Goal: Task Accomplishment & Management: Complete application form

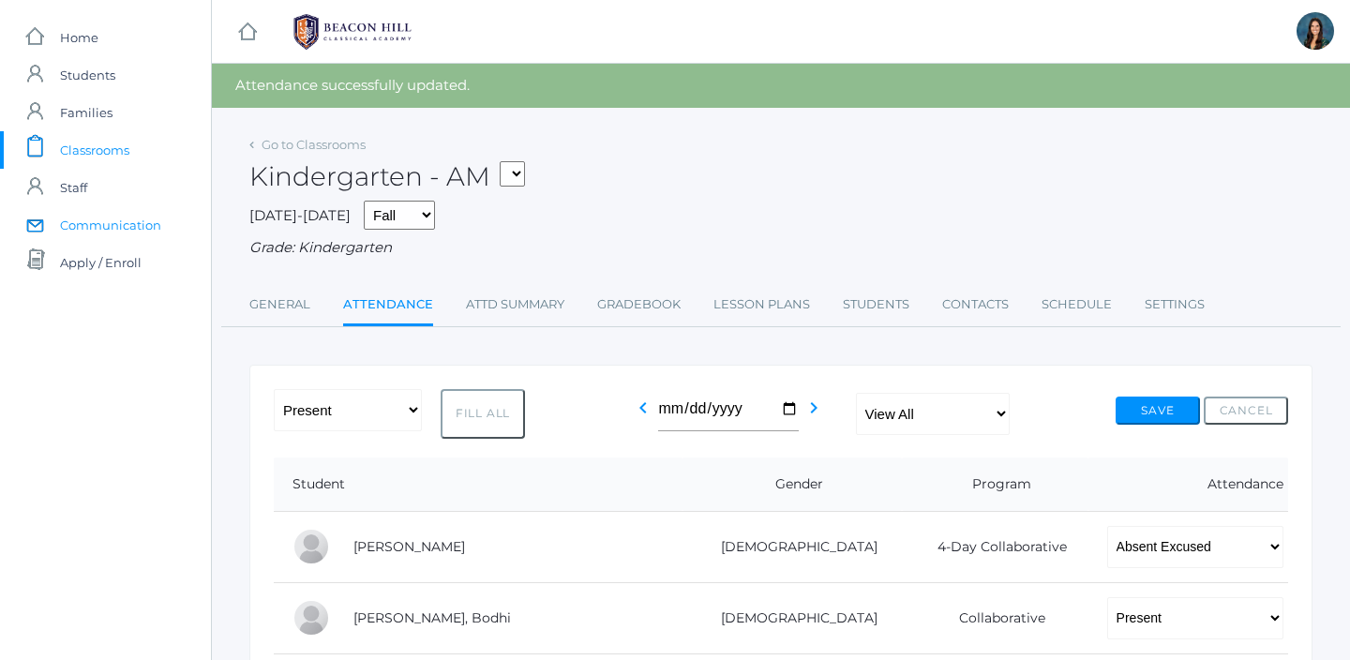
click at [134, 222] on span "Communication" at bounding box center [110, 224] width 101 height 37
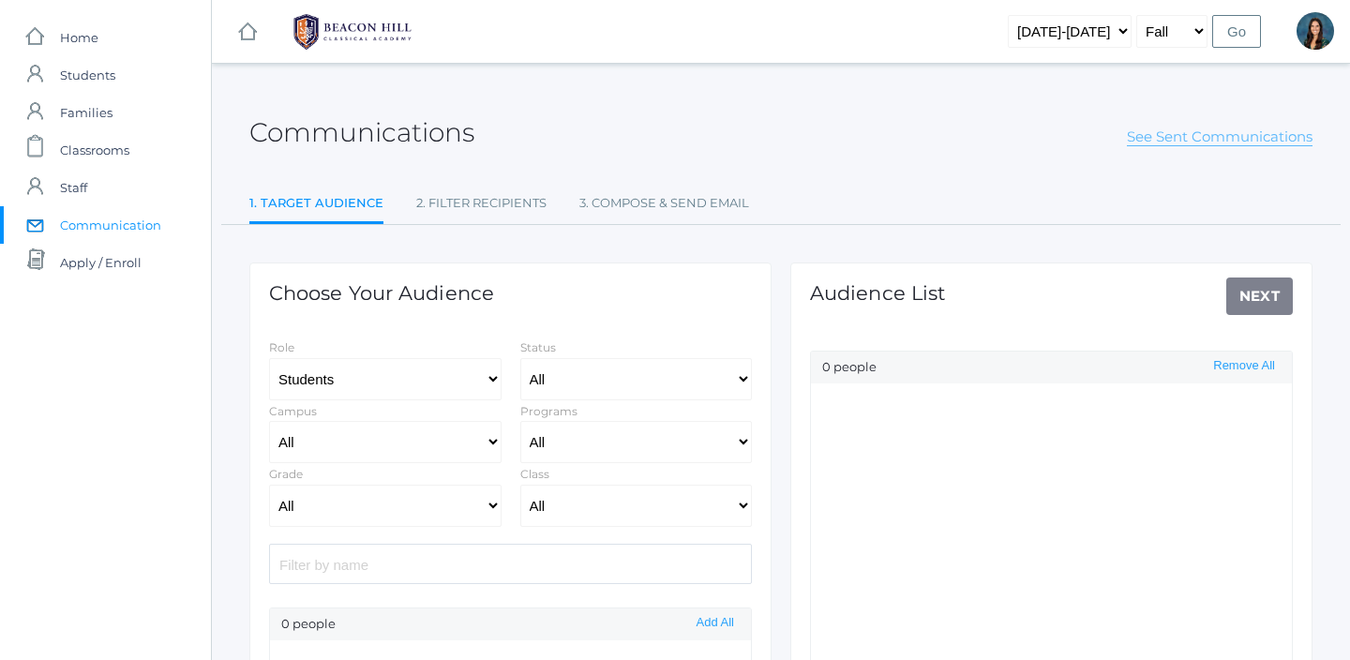
click at [1241, 139] on link "See Sent Communications" at bounding box center [1220, 136] width 186 height 19
select select "Enrolled"
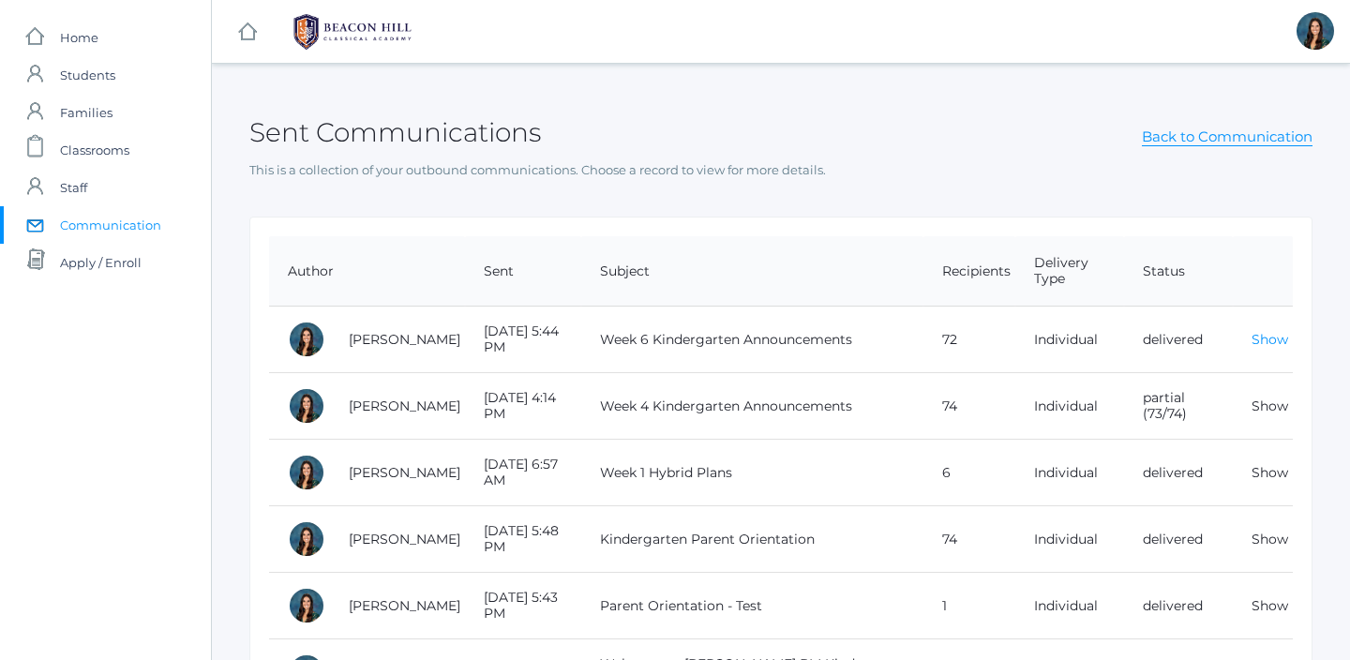
click at [1277, 344] on link "Show" at bounding box center [1269, 339] width 37 height 17
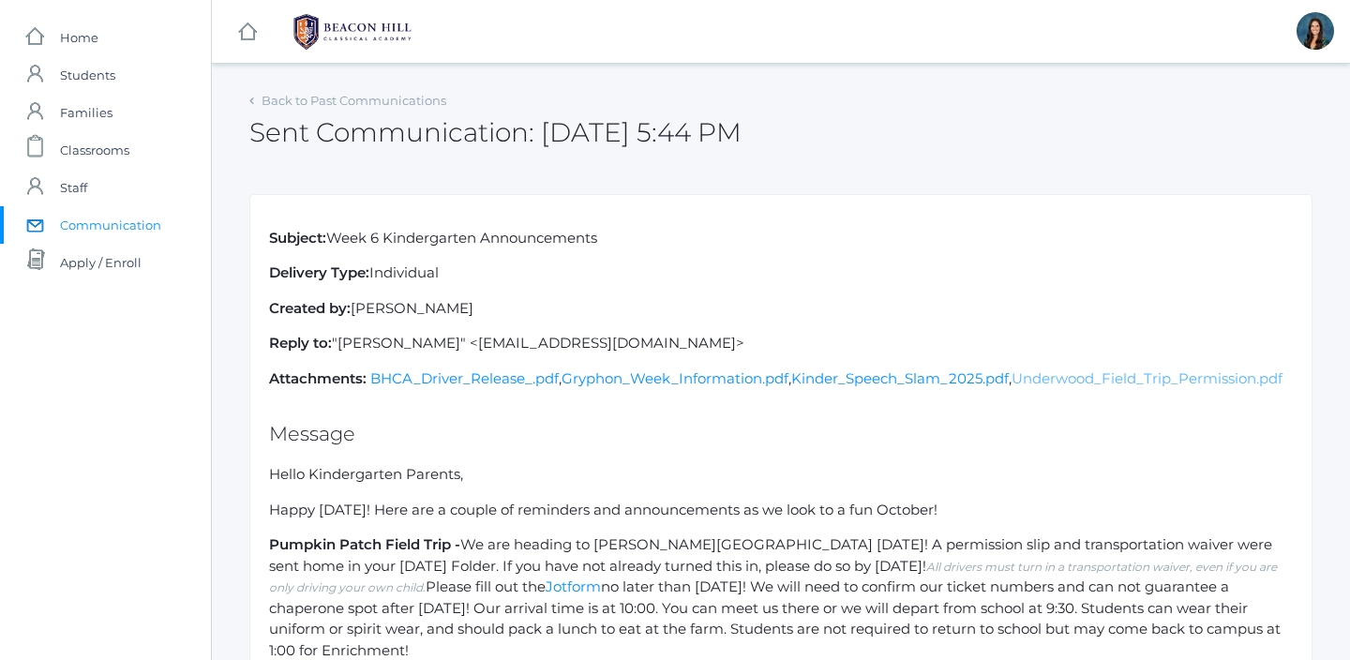
click at [1011, 387] on link "Underwood_Field_Trip_Permission.pdf" at bounding box center [1146, 378] width 271 height 18
click at [516, 378] on link "BHCA_Driver_Release_.pdf" at bounding box center [464, 378] width 188 height 18
click at [138, 147] on link "icons/clipboard/plain Created with Sketch. Classrooms" at bounding box center [105, 149] width 211 height 37
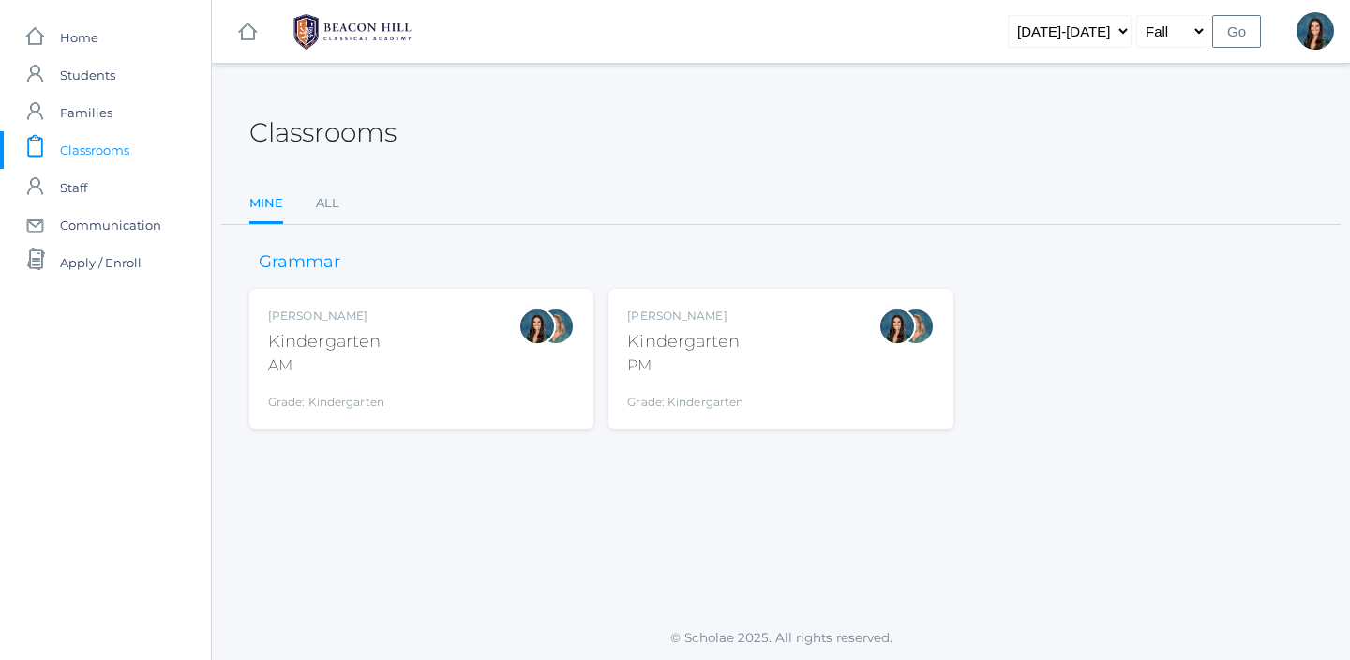
click at [814, 334] on div "Jordyn Dewey Kindergarten PM Grade: Kindergarten *KIND" at bounding box center [780, 358] width 306 height 103
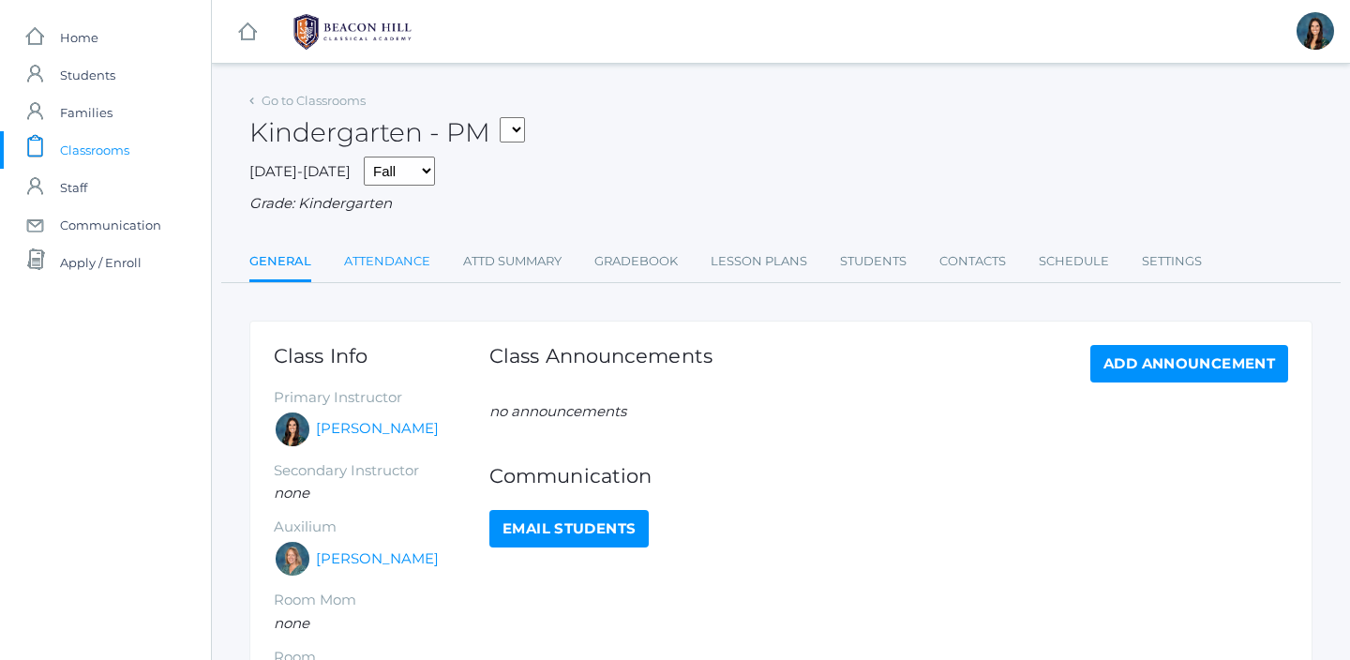
click at [399, 263] on link "Attendance" at bounding box center [387, 261] width 86 height 37
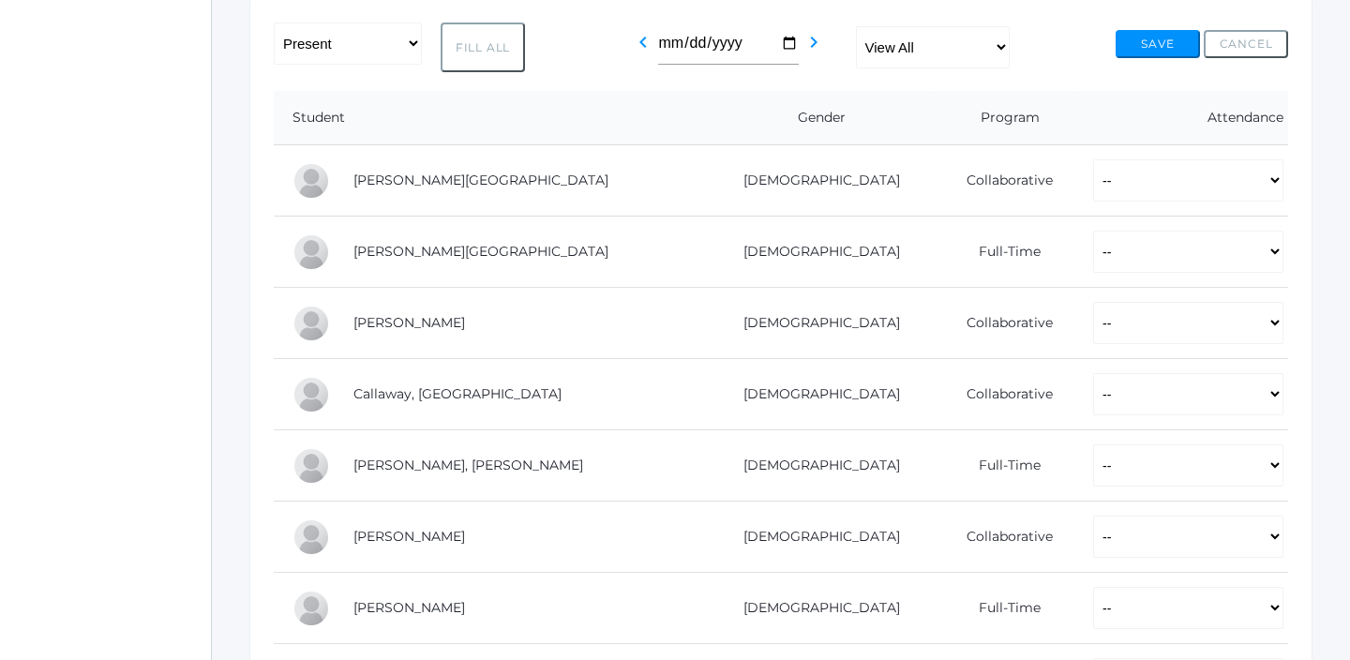
scroll to position [329, 0]
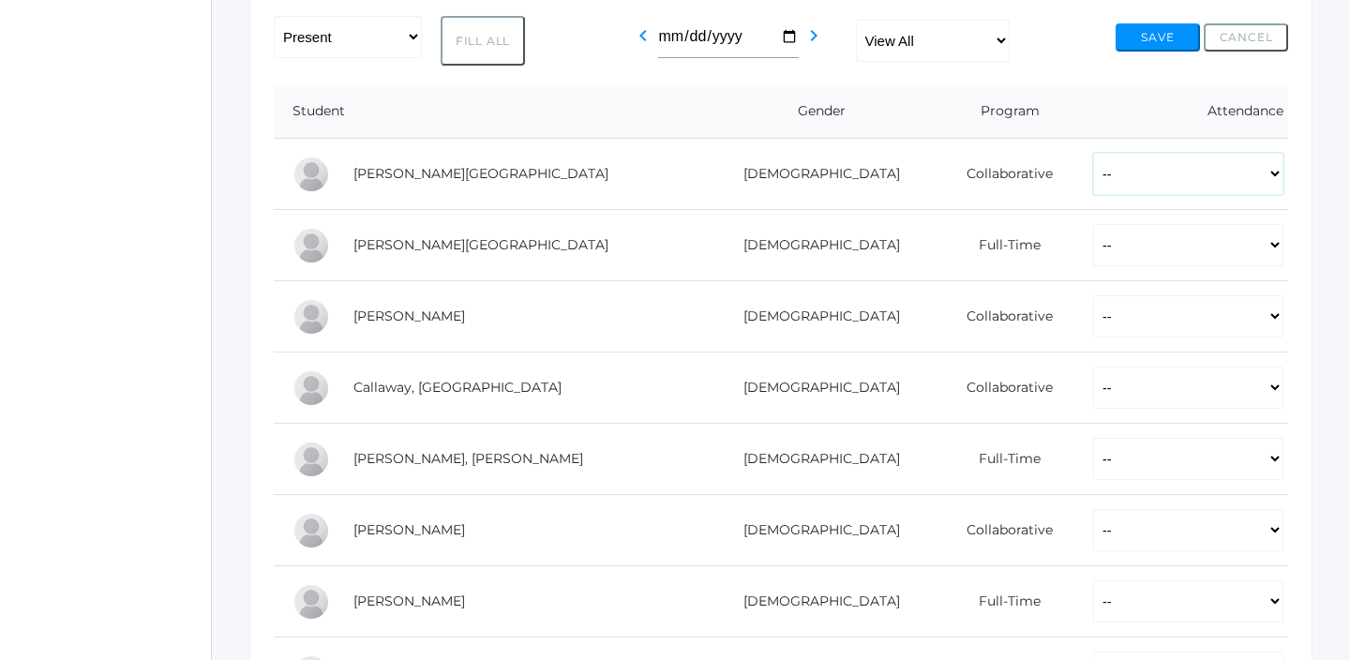
click at [1093, 183] on select "-- Present Present-At-Home Tardy Excused Tardy Unexcused Absent Excused Absent …" at bounding box center [1188, 174] width 190 height 42
select select "PH"
click at [1093, 153] on select "-- Present Present-At-Home Tardy Excused Tardy Unexcused Absent Excused Absent …" at bounding box center [1188, 174] width 190 height 42
click at [1093, 255] on select "-- Present Present-At-Home Tardy Excused Tardy Unexcused Absent Excused Absent …" at bounding box center [1188, 245] width 190 height 42
select select "P"
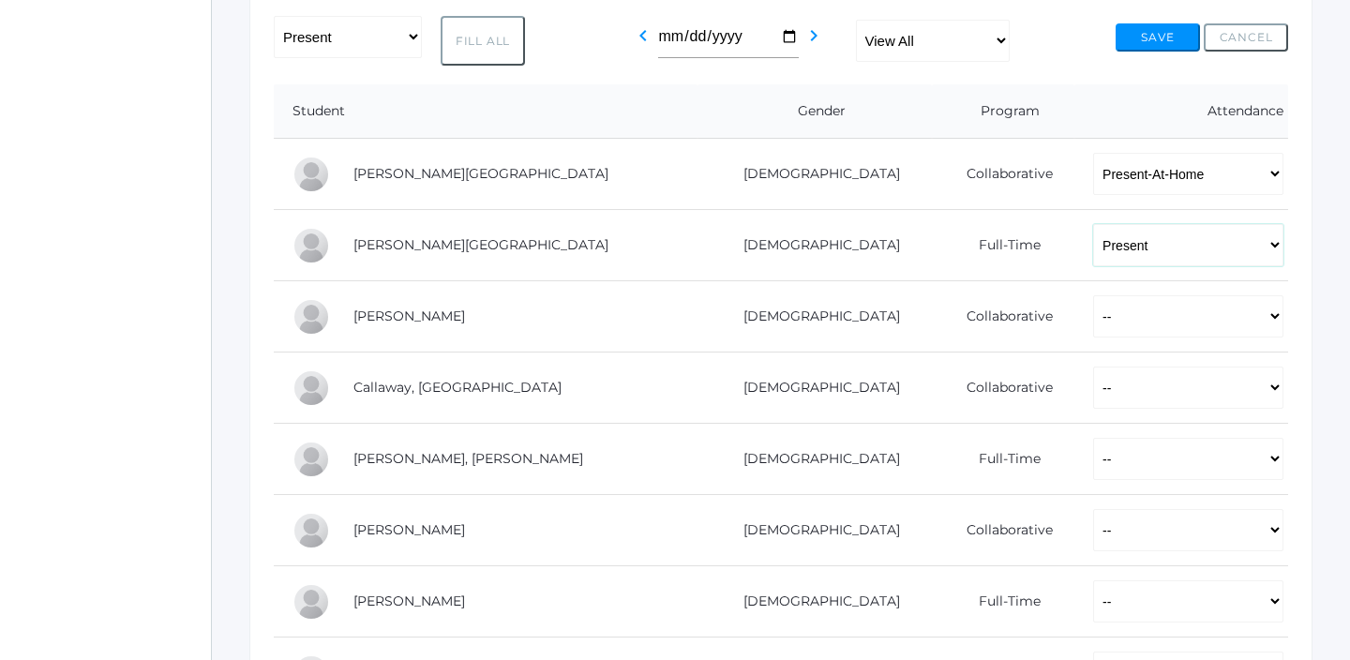
click at [1093, 224] on select "-- Present Present-At-Home Tardy Excused Tardy Unexcused Absent Excused Absent …" at bounding box center [1188, 245] width 190 height 42
click at [1093, 194] on select "-- Present Present-At-Home Tardy Excused Tardy Unexcused Absent Excused Absent …" at bounding box center [1188, 174] width 190 height 42
select select "P"
click at [1093, 153] on select "-- Present Present-At-Home Tardy Excused Tardy Unexcused Absent Excused Absent …" at bounding box center [1188, 174] width 190 height 42
click at [1093, 325] on select "-- Present Present-At-Home Tardy Excused Tardy Unexcused Absent Excused Absent …" at bounding box center [1188, 316] width 190 height 42
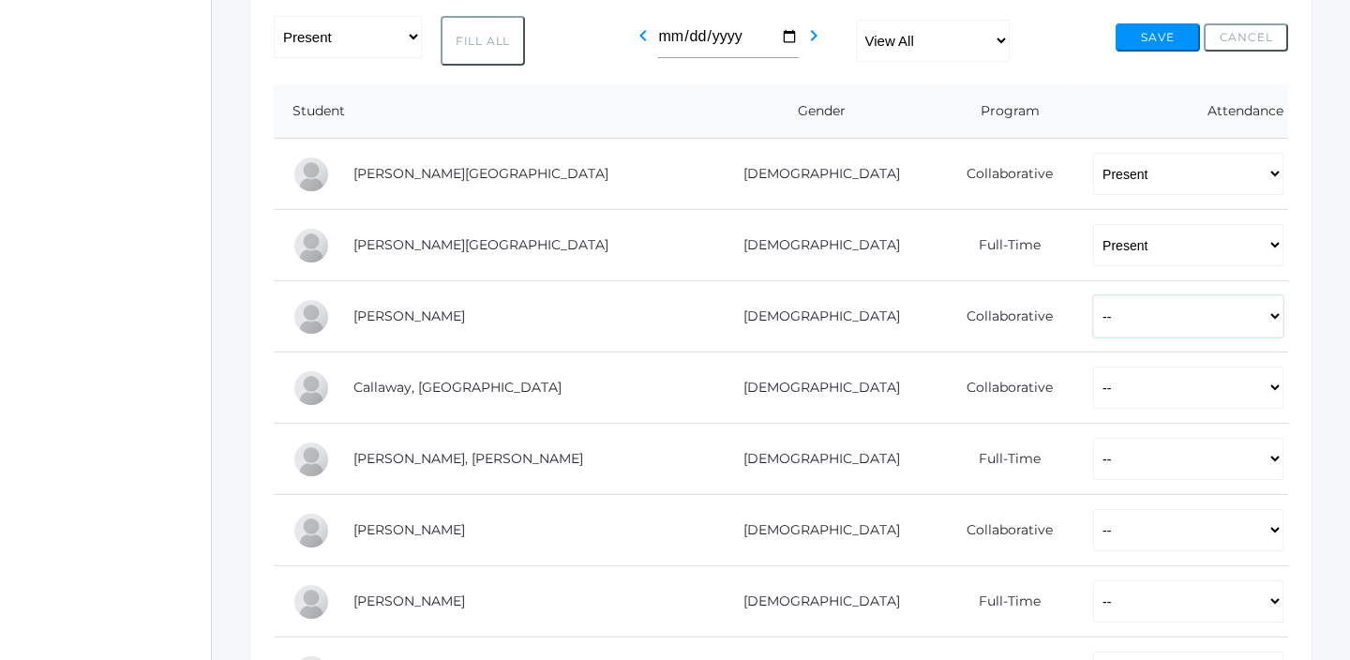
select select "AE"
click at [1093, 295] on select "-- Present Present-At-Home Tardy Excused Tardy Unexcused Absent Excused Absent …" at bounding box center [1188, 316] width 190 height 42
click at [1093, 396] on select "-- Present Present-At-Home Tardy Excused Tardy Unexcused Absent Excused Absent …" at bounding box center [1188, 387] width 190 height 42
select select "P"
click at [1093, 366] on select "-- Present Present-At-Home Tardy Excused Tardy Unexcused Absent Excused Absent …" at bounding box center [1188, 387] width 190 height 42
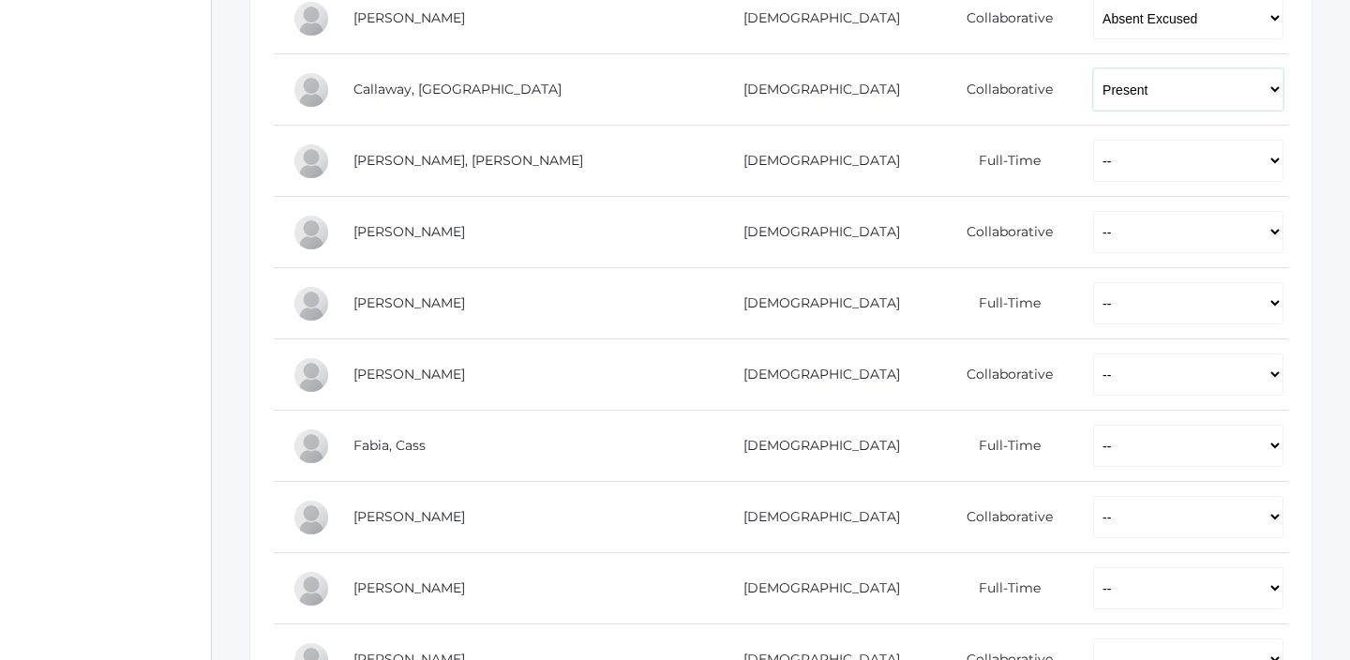
scroll to position [635, 0]
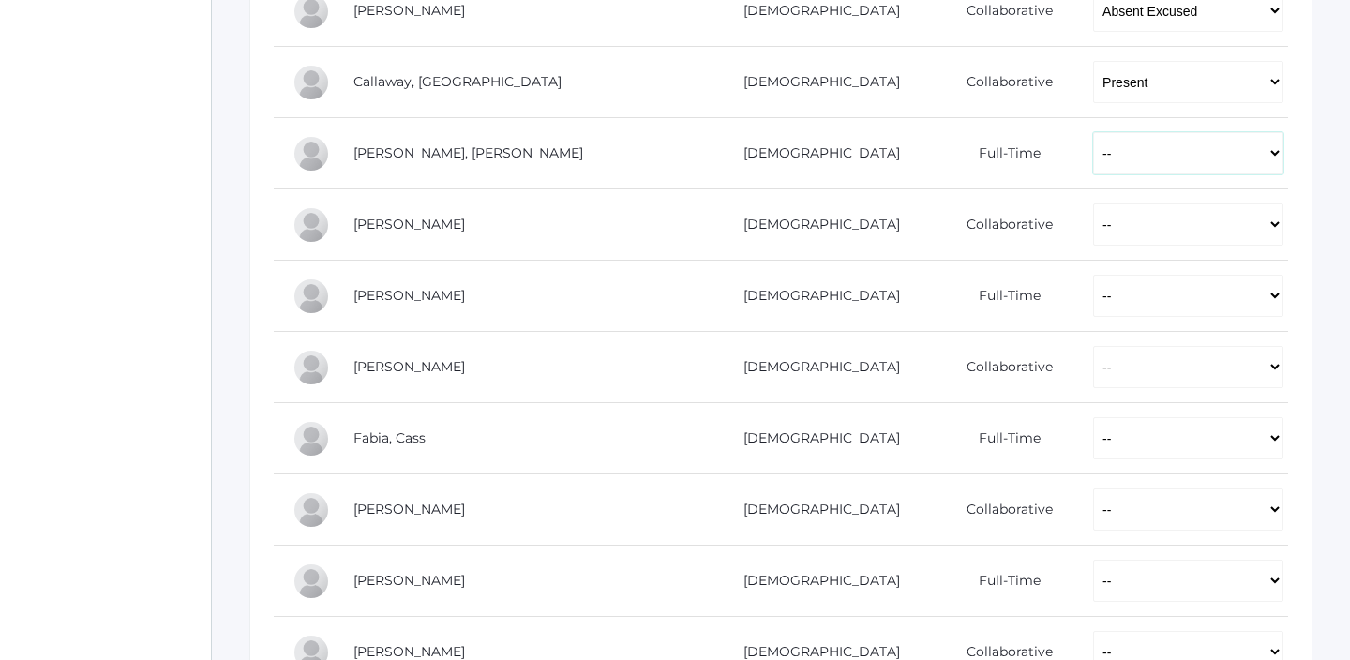
click at [1093, 169] on select "-- Present Present-At-Home Tardy Excused Tardy Unexcused Absent Excused Absent …" at bounding box center [1188, 153] width 190 height 42
select select "P"
click at [1093, 132] on select "-- Present Present-At-Home Tardy Excused Tardy Unexcused Absent Excused Absent …" at bounding box center [1188, 153] width 190 height 42
click at [1074, 200] on td "-- Present Present-At-Home Tardy Excused Tardy Unexcused Absent Excused Absent …" at bounding box center [1181, 224] width 214 height 71
click at [1093, 225] on select "-- Present Present-At-Home Tardy Excused Tardy Unexcused Absent Excused Absent …" at bounding box center [1188, 224] width 190 height 42
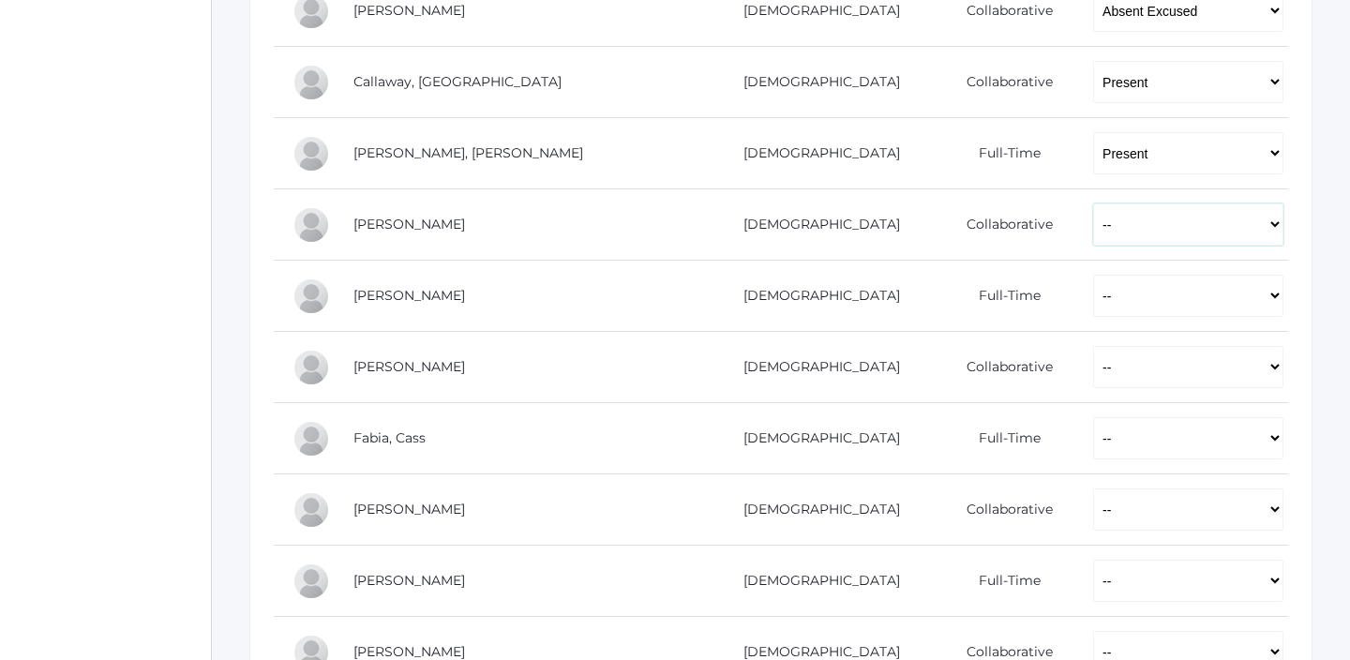
select select "P"
click at [1093, 203] on select "-- Present Present-At-Home Tardy Excused Tardy Unexcused Absent Excused Absent …" at bounding box center [1188, 224] width 190 height 42
click at [1093, 308] on select "-- Present Present-At-Home Tardy Excused Tardy Unexcused Absent Excused Absent …" at bounding box center [1188, 296] width 190 height 42
select select "P"
click at [1093, 275] on select "-- Present Present-At-Home Tardy Excused Tardy Unexcused Absent Excused Absent …" at bounding box center [1188, 296] width 190 height 42
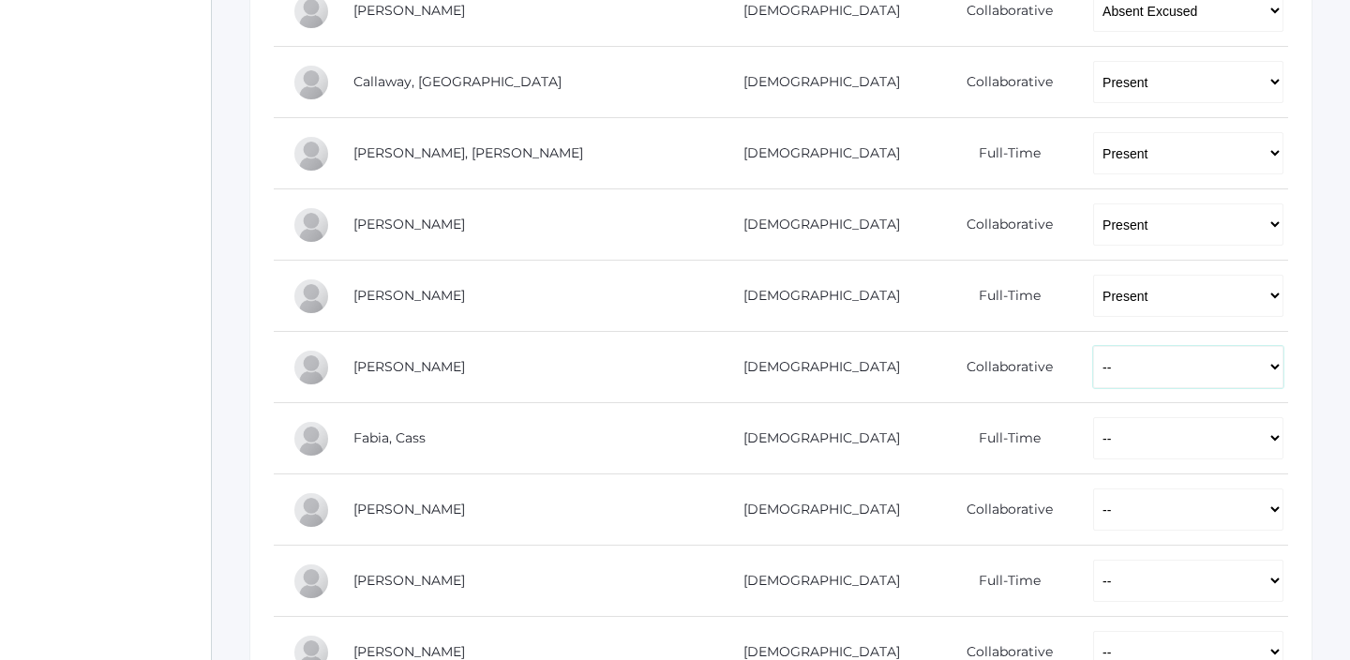
click at [1093, 356] on select "-- Present Present-At-Home Tardy Excused Tardy Unexcused Absent Excused Absent …" at bounding box center [1188, 367] width 190 height 42
select select "P"
click at [1093, 346] on select "-- Present Present-At-Home Tardy Excused Tardy Unexcused Absent Excused Absent …" at bounding box center [1188, 367] width 190 height 42
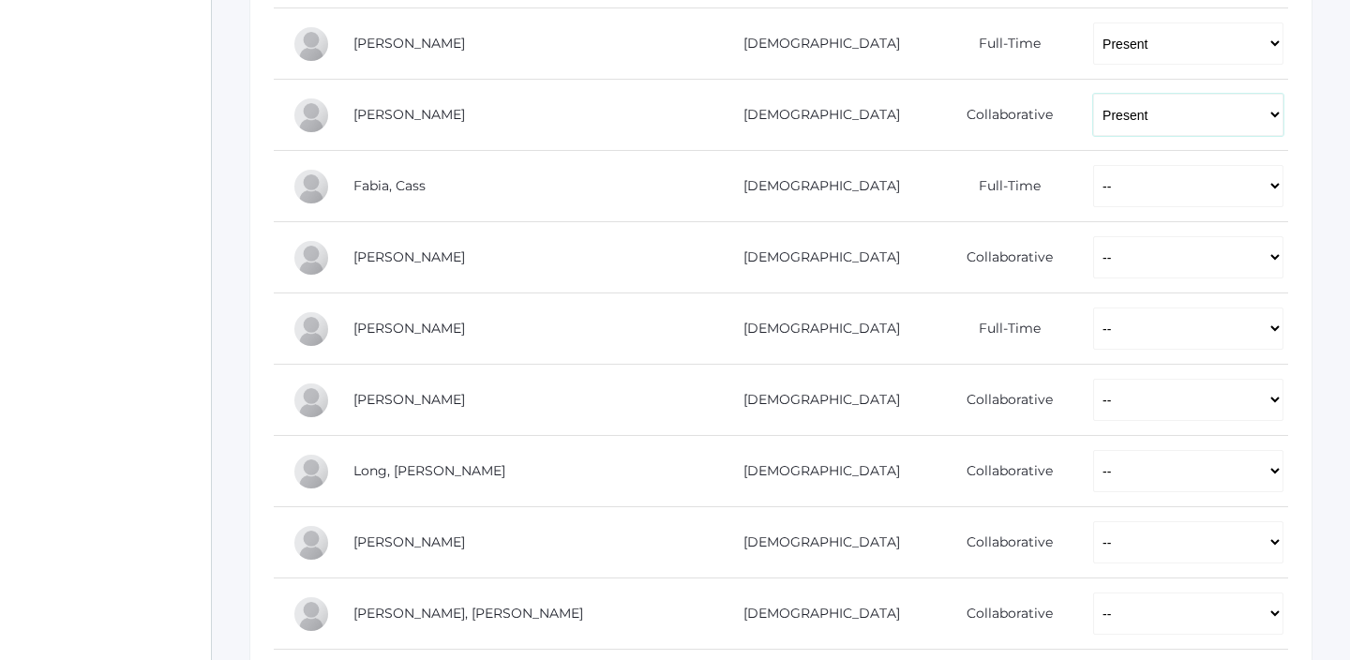
scroll to position [931, 0]
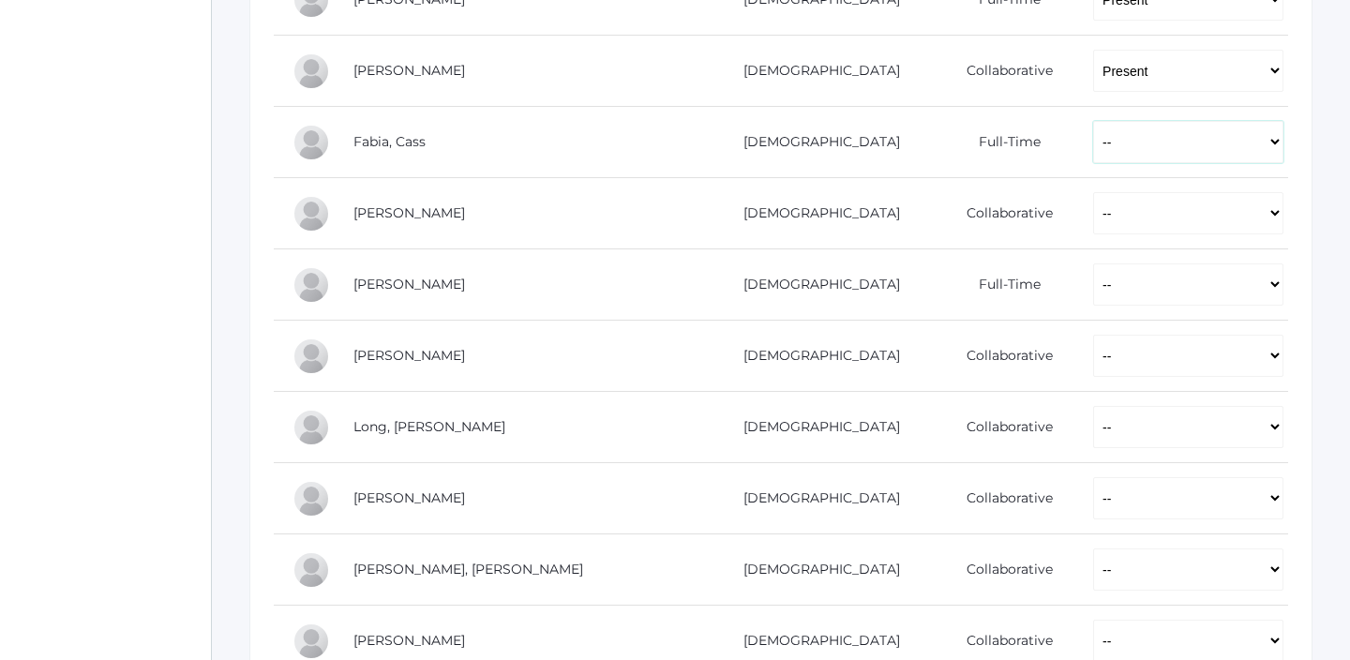
click at [1093, 154] on select "-- Present Present-At-Home Tardy Excused Tardy Unexcused Absent Excused Absent …" at bounding box center [1188, 142] width 190 height 42
select select "P"
click at [1093, 121] on select "-- Present Present-At-Home Tardy Excused Tardy Unexcused Absent Excused Absent …" at bounding box center [1188, 142] width 190 height 42
click at [1093, 208] on select "-- Present Present-At-Home Tardy Excused Tardy Unexcused Absent Excused Absent …" at bounding box center [1188, 213] width 190 height 42
click at [1093, 192] on select "-- Present Present-At-Home Tardy Excused Tardy Unexcused Absent Excused Absent …" at bounding box center [1188, 213] width 190 height 42
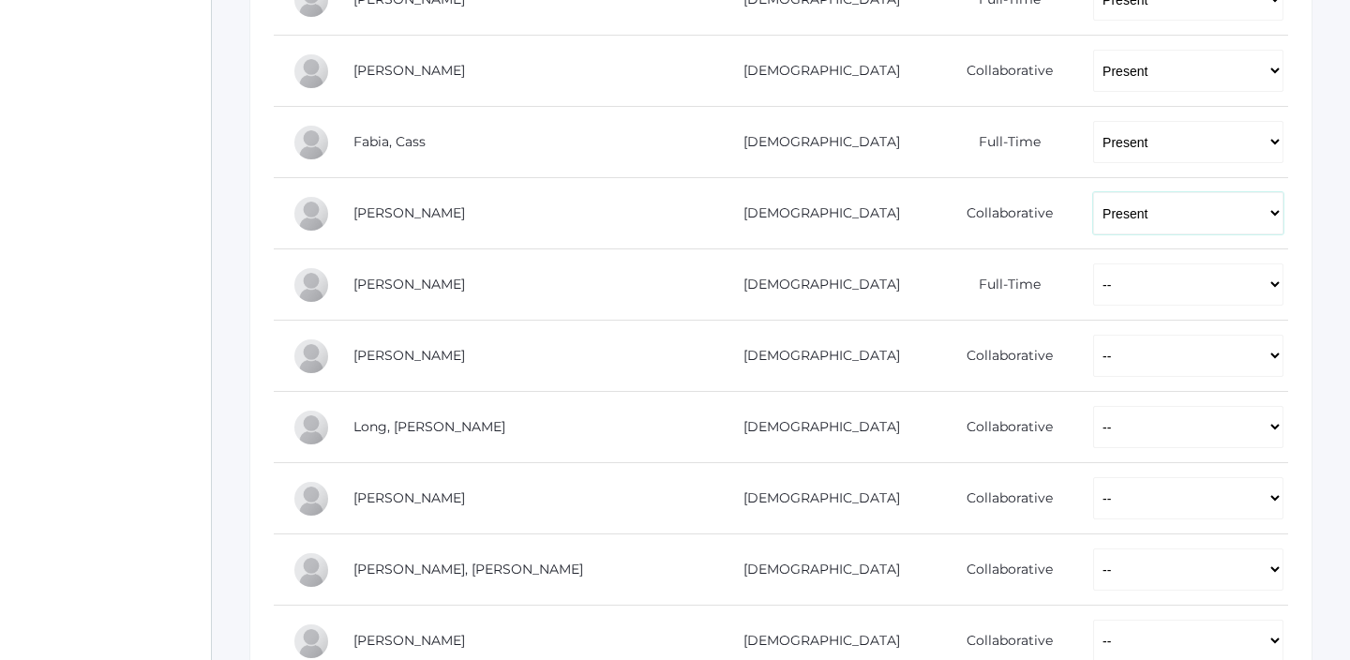
click at [1093, 217] on select "-- Present Present-At-Home Tardy Excused Tardy Unexcused Absent Excused Absent …" at bounding box center [1188, 213] width 190 height 42
select select "AE"
click at [1093, 192] on select "-- Present Present-At-Home Tardy Excused Tardy Unexcused Absent Excused Absent …" at bounding box center [1188, 213] width 190 height 42
click at [1093, 294] on select "-- Present Present-At-Home Tardy Excused Tardy Unexcused Absent Excused Absent …" at bounding box center [1188, 284] width 190 height 42
select select "P"
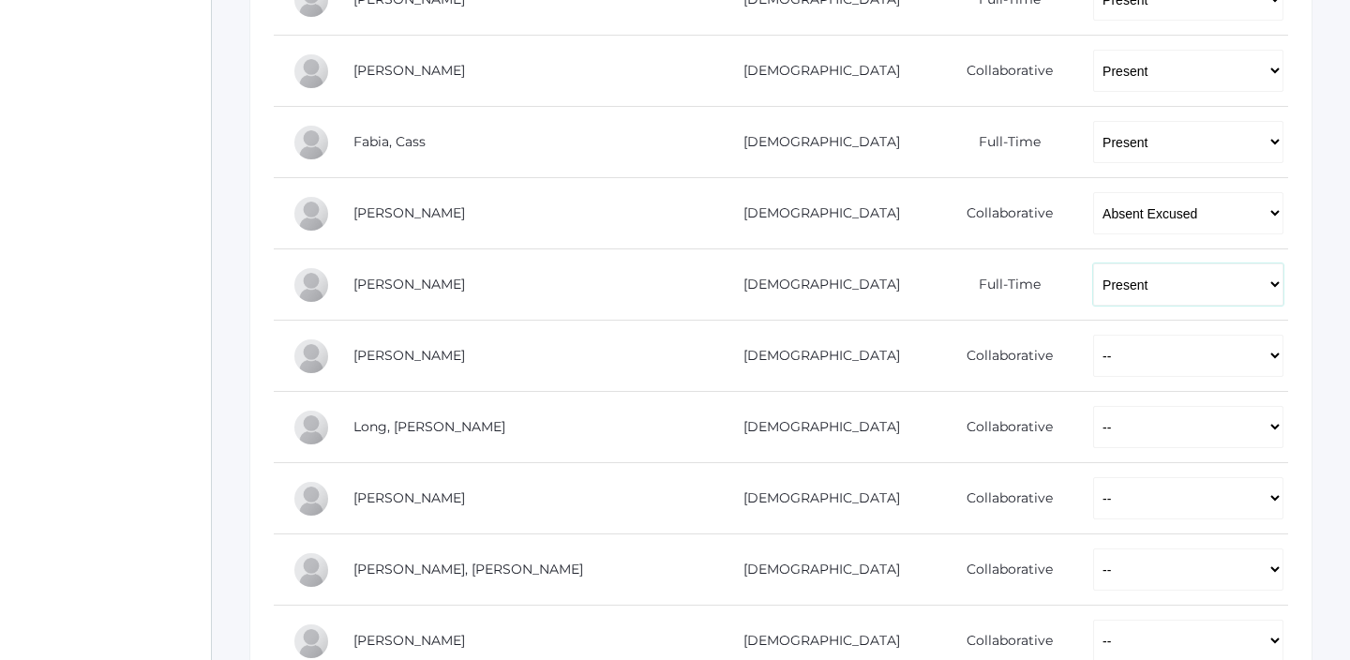
click at [1093, 263] on select "-- Present Present-At-Home Tardy Excused Tardy Unexcused Absent Excused Absent …" at bounding box center [1188, 284] width 190 height 42
click at [1093, 351] on select "-- Present Present-At-Home Tardy Excused Tardy Unexcused Absent Excused Absent …" at bounding box center [1188, 356] width 190 height 42
select select "P"
click at [1093, 335] on select "-- Present Present-At-Home Tardy Excused Tardy Unexcused Absent Excused Absent …" at bounding box center [1188, 356] width 190 height 42
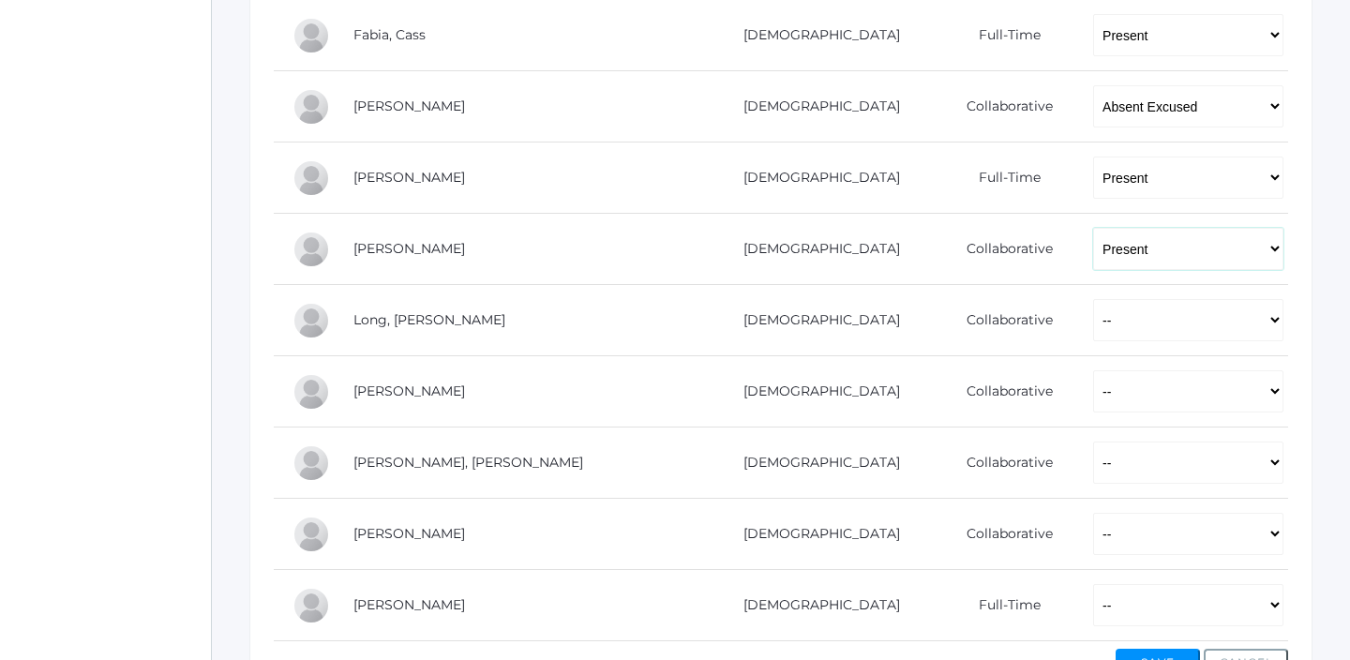
scroll to position [1099, 0]
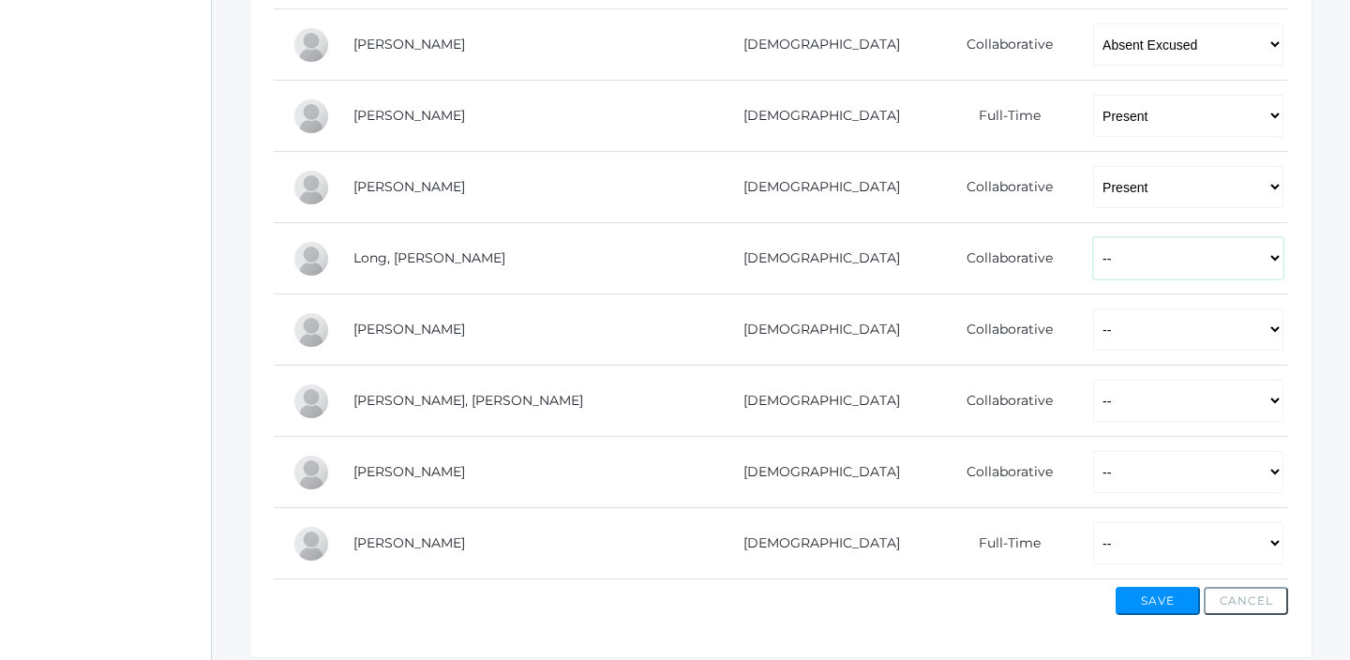
click at [1093, 269] on select "-- Present Present-At-Home Tardy Excused Tardy Unexcused Absent Excused Absent …" at bounding box center [1188, 258] width 190 height 42
select select "P"
click at [1093, 237] on select "-- Present Present-At-Home Tardy Excused Tardy Unexcused Absent Excused Absent …" at bounding box center [1188, 258] width 190 height 42
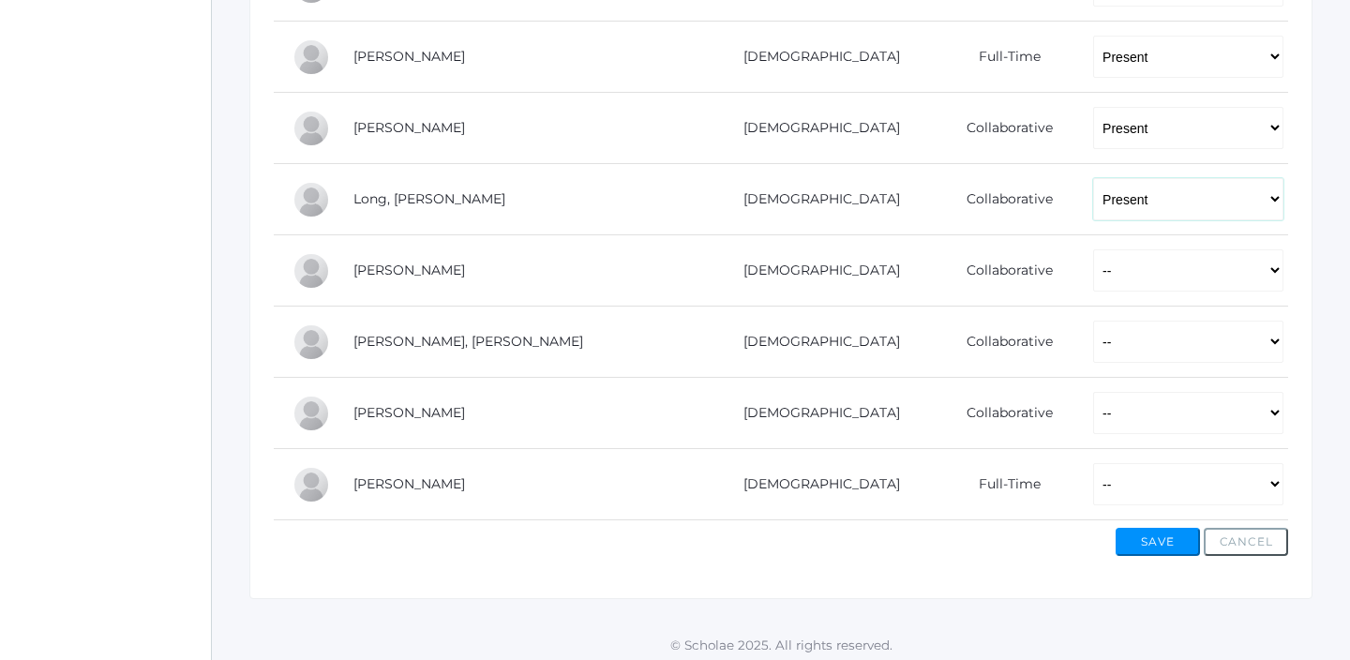
scroll to position [1159, 0]
click at [1093, 273] on select "-- Present Present-At-Home Tardy Excused Tardy Unexcused Absent Excused Absent …" at bounding box center [1188, 269] width 190 height 42
select select "P"
click at [1093, 248] on select "-- Present Present-At-Home Tardy Excused Tardy Unexcused Absent Excused Absent …" at bounding box center [1188, 269] width 190 height 42
click at [1093, 345] on select "-- Present Present-At-Home Tardy Excused Tardy Unexcused Absent Excused Absent …" at bounding box center [1188, 341] width 190 height 42
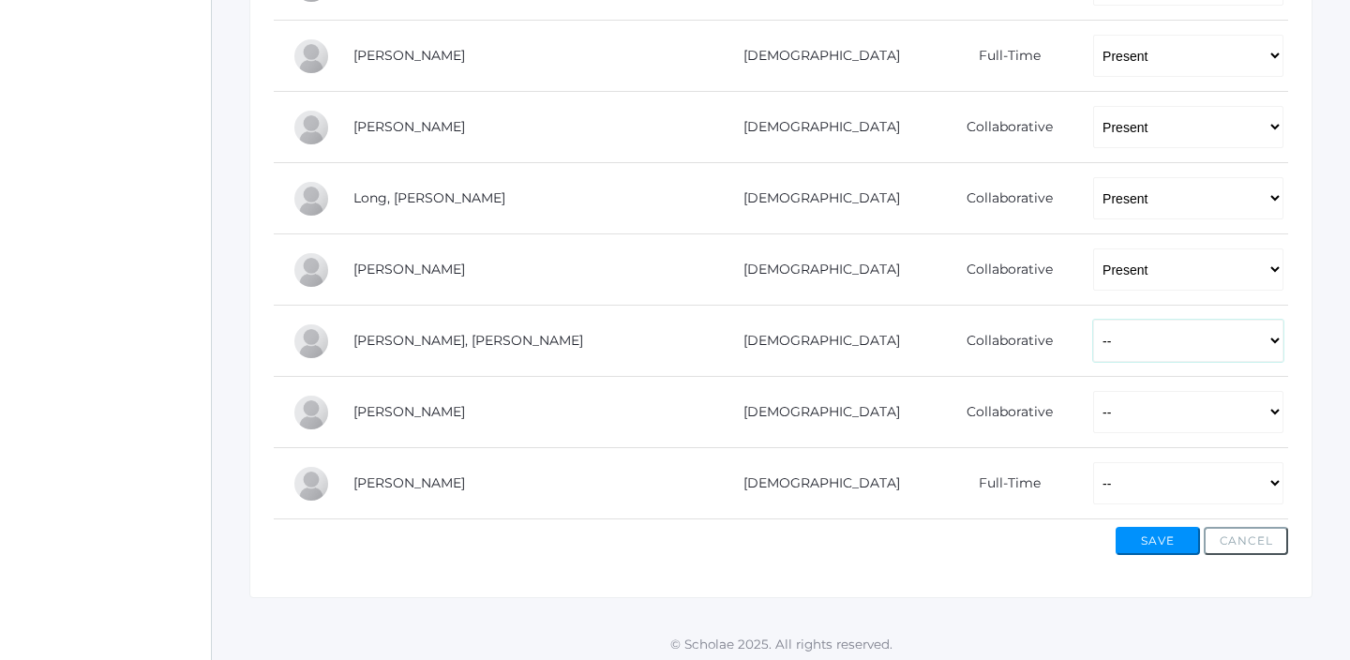
click at [1093, 346] on select "-- Present Present-At-Home Tardy Excused Tardy Unexcused Absent Excused Absent …" at bounding box center [1188, 341] width 190 height 42
select select "P"
click at [1093, 320] on select "-- Present Present-At-Home Tardy Excused Tardy Unexcused Absent Excused Absent …" at bounding box center [1188, 341] width 190 height 42
click at [1093, 407] on select "-- Present Present-At-Home Tardy Excused Tardy Unexcused Absent Excused Absent …" at bounding box center [1188, 412] width 190 height 42
select select "P"
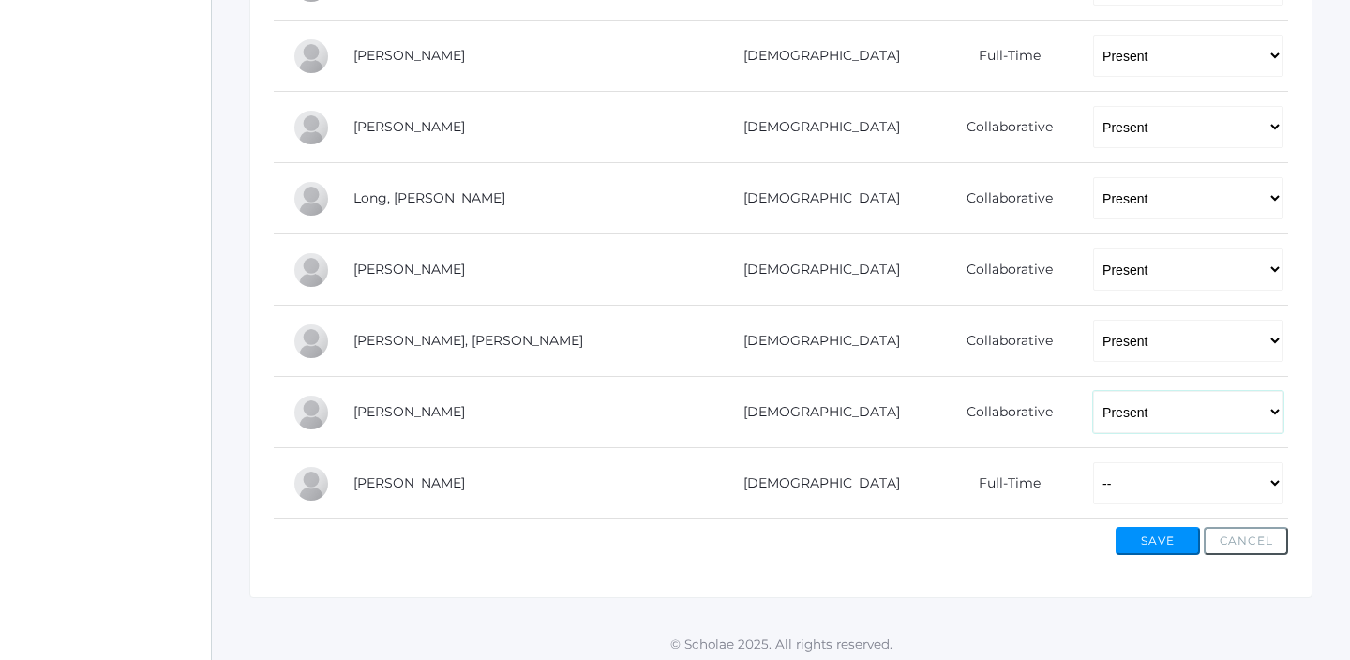
click at [1093, 391] on select "-- Present Present-At-Home Tardy Excused Tardy Unexcused Absent Excused Absent …" at bounding box center [1188, 412] width 190 height 42
click at [1093, 486] on select "-- Present Present-At-Home Tardy Excused Tardy Unexcused Absent Excused Absent …" at bounding box center [1188, 483] width 190 height 42
select select "P"
click at [1093, 462] on select "-- Present Present-At-Home Tardy Excused Tardy Unexcused Absent Excused Absent …" at bounding box center [1188, 483] width 190 height 42
click at [1151, 549] on button "Save" at bounding box center [1157, 541] width 84 height 28
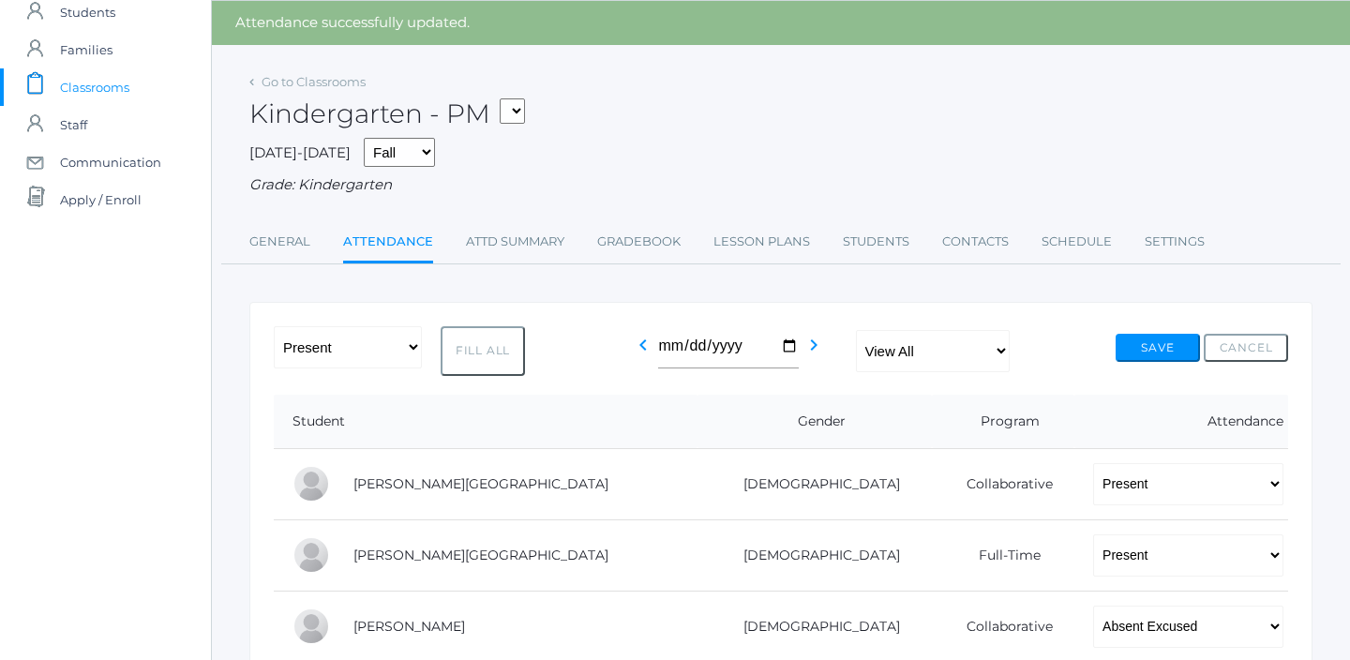
scroll to position [65, 0]
